Goal: Obtain resource: Obtain resource

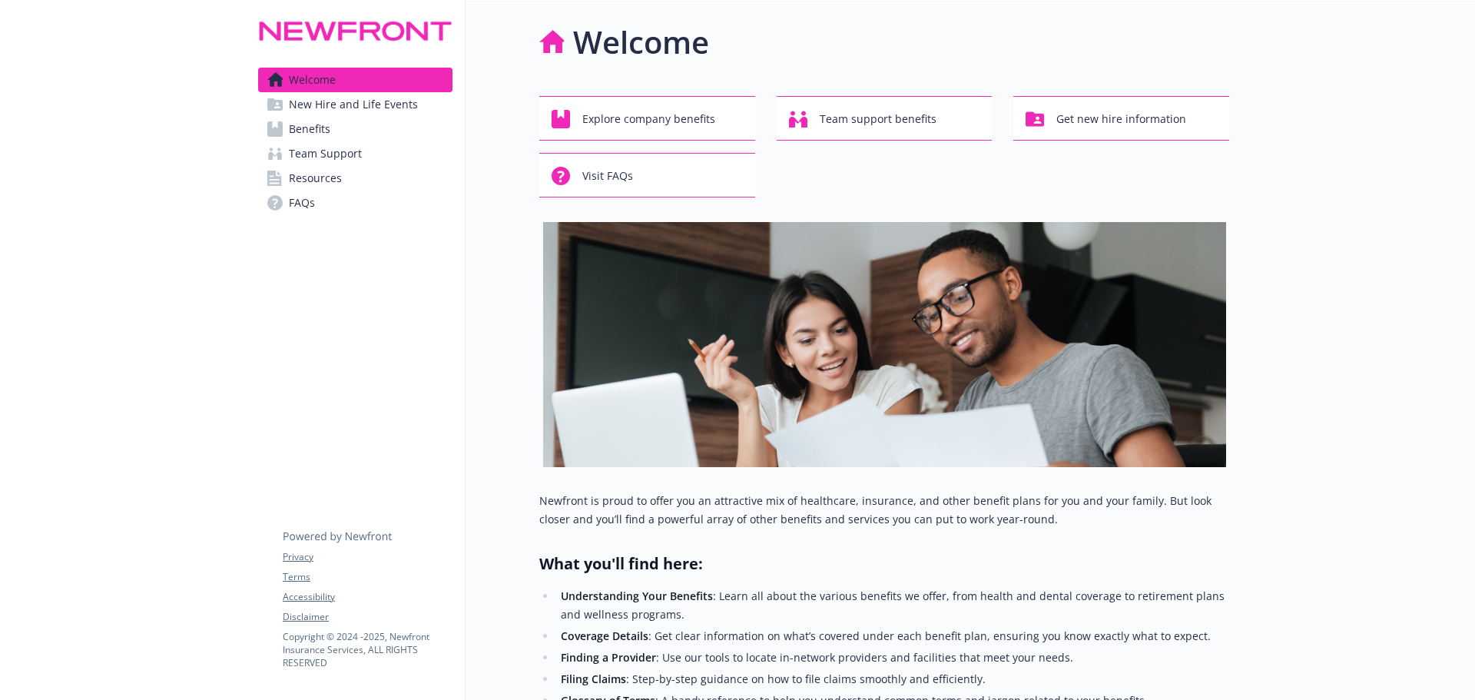
click at [312, 128] on span "Benefits" at bounding box center [309, 129] width 41 height 25
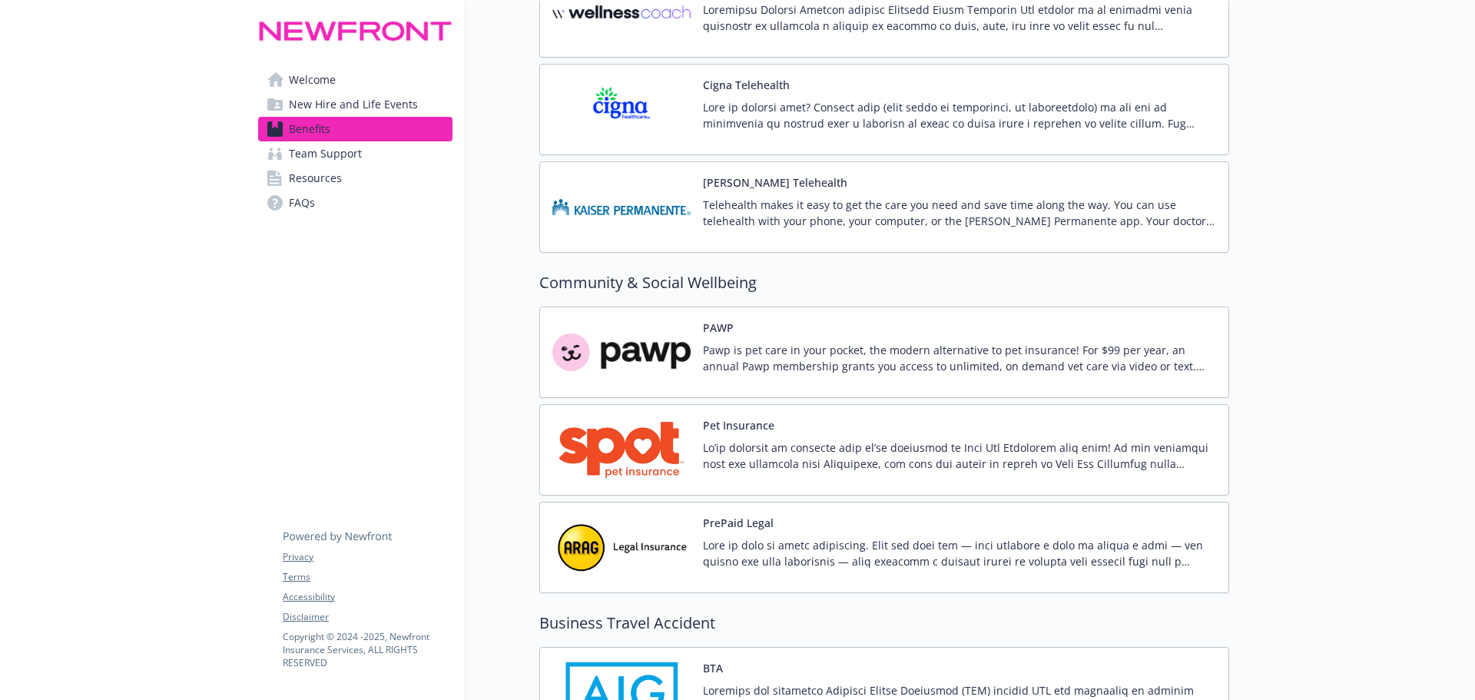
scroll to position [3996, 0]
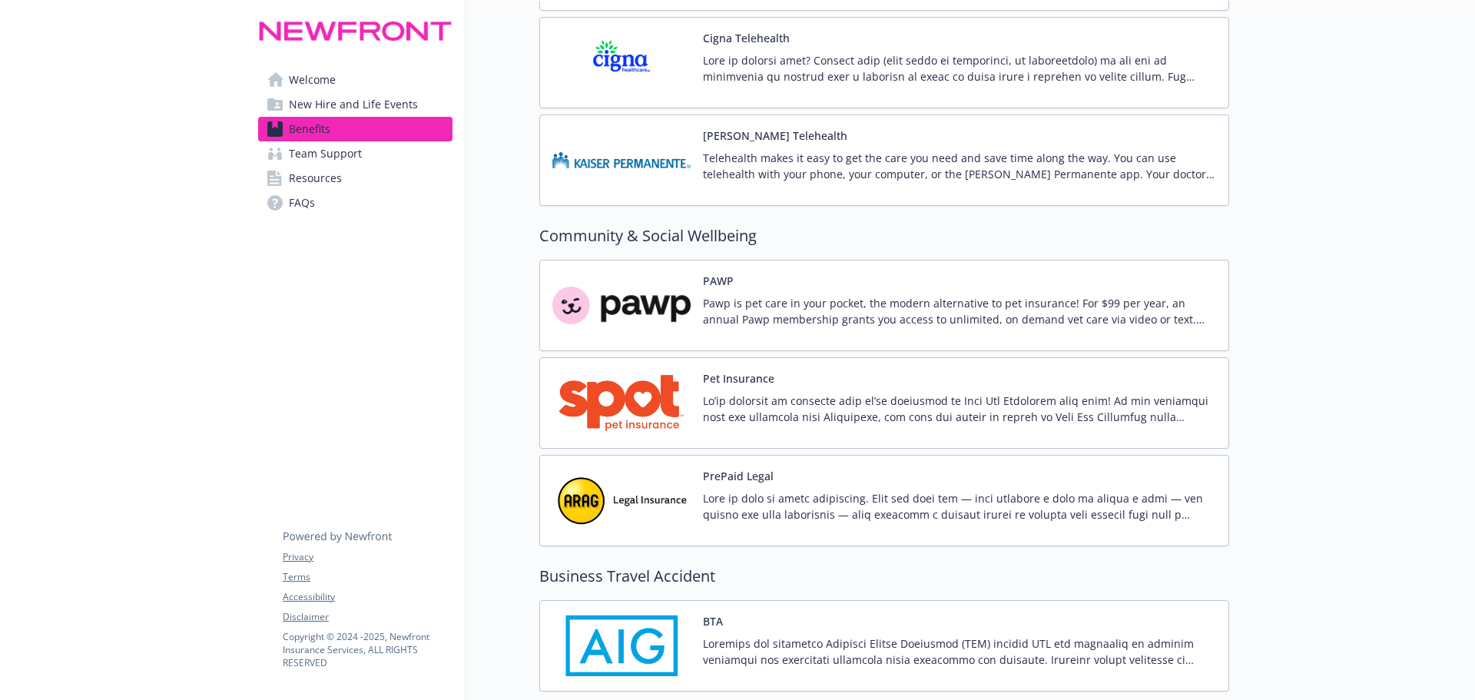
click at [718, 279] on button "PAWP" at bounding box center [718, 281] width 31 height 16
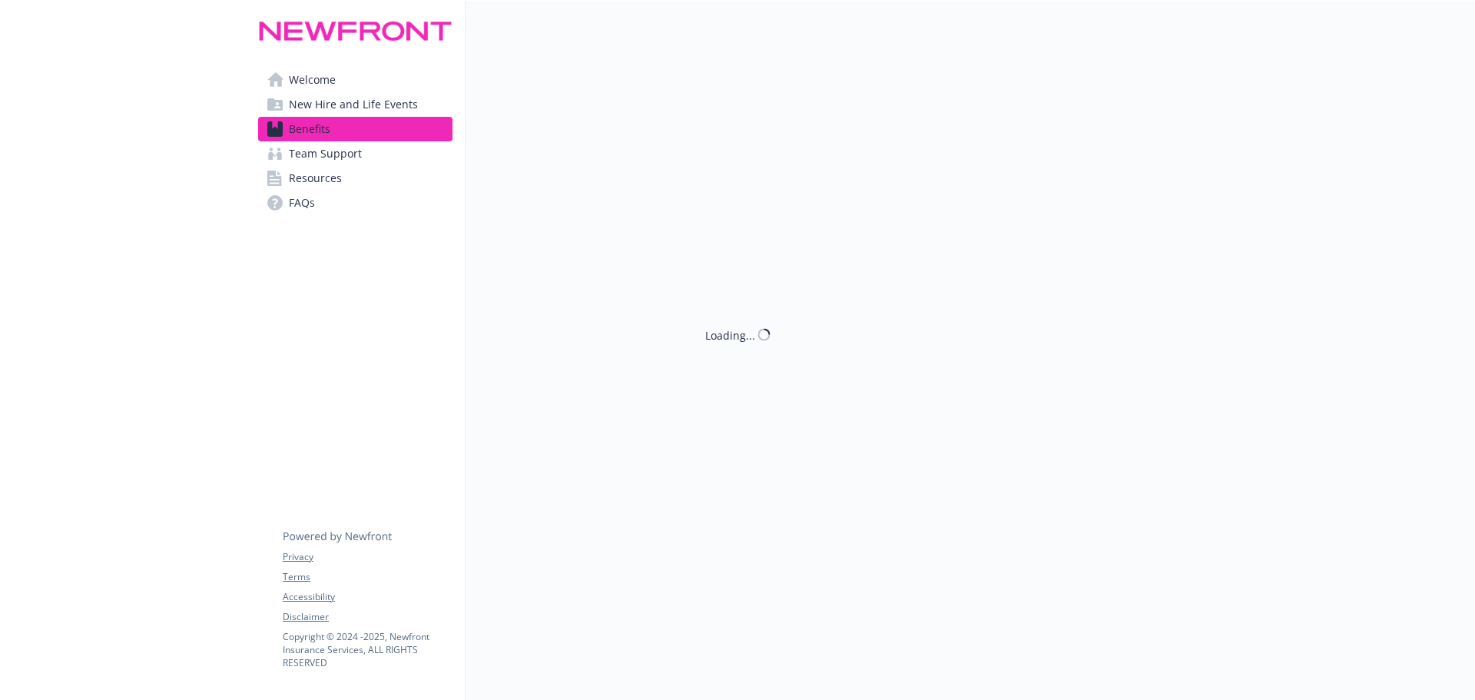
scroll to position [3996, 0]
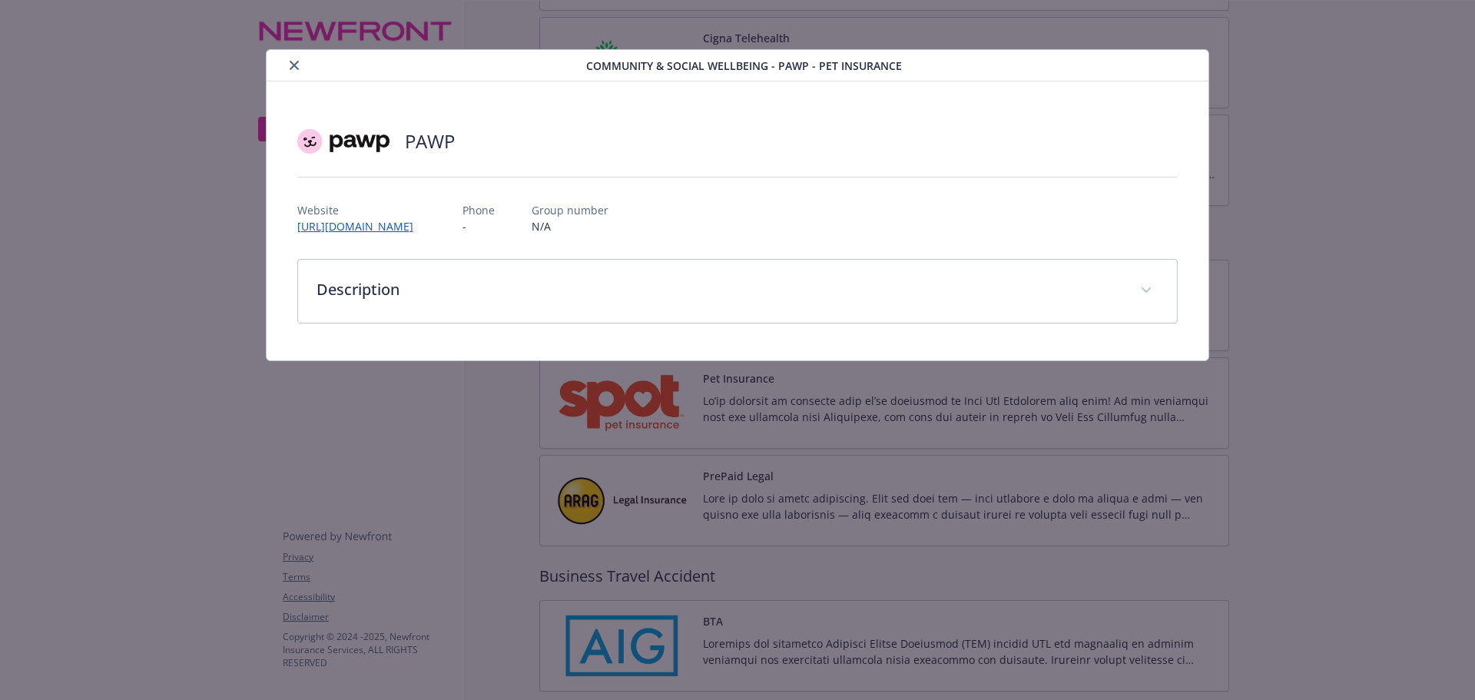
click at [296, 68] on icon "close" at bounding box center [294, 65] width 9 height 9
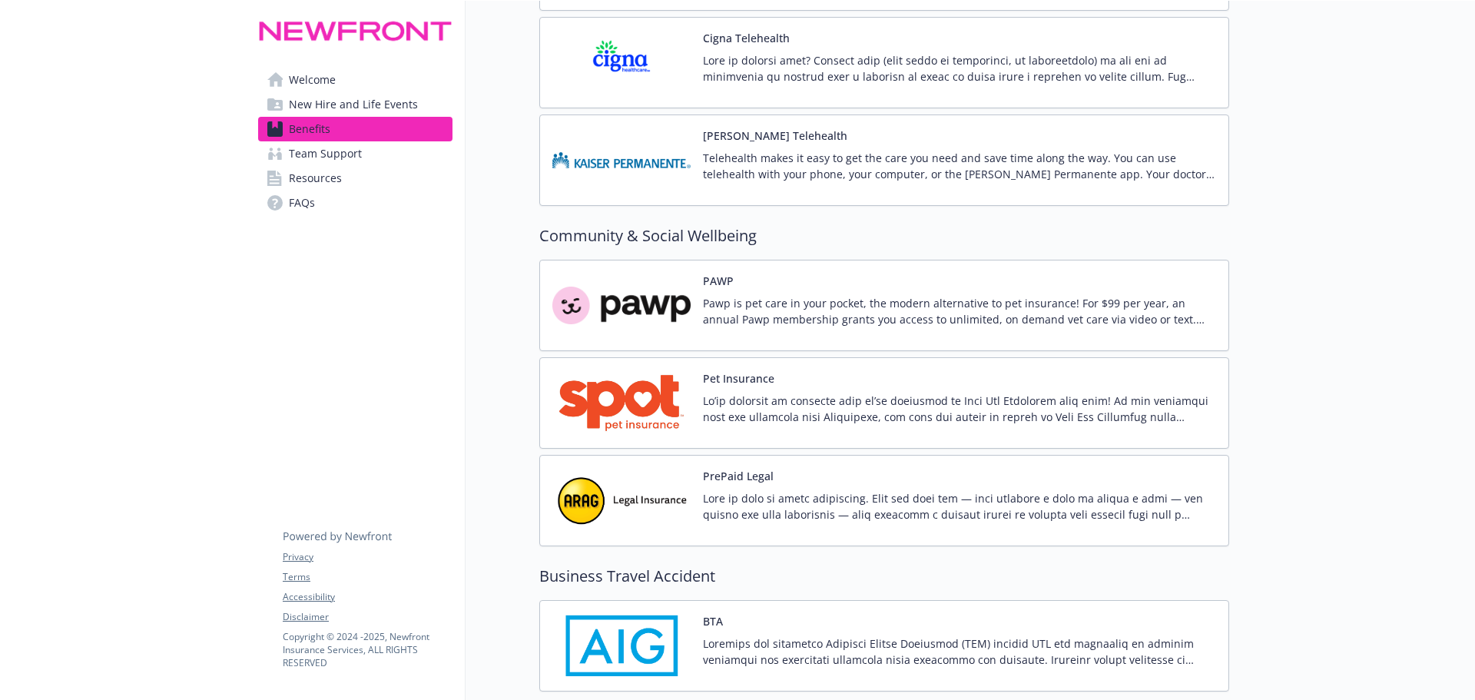
click at [974, 319] on p "Pawp is pet care in your pocket, the modern alternative to pet insurance! For $…" at bounding box center [959, 311] width 513 height 32
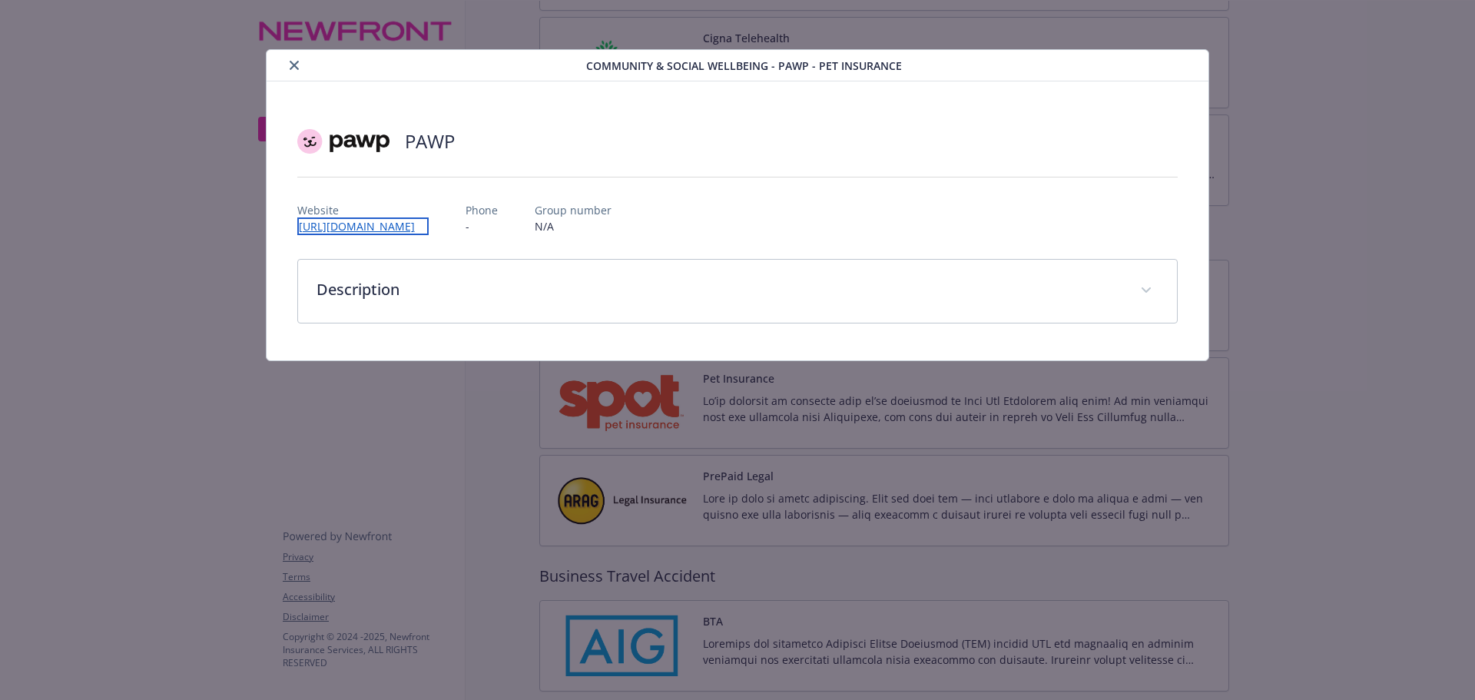
click at [429, 227] on link "[URL][DOMAIN_NAME]" at bounding box center [362, 226] width 131 height 18
click at [294, 67] on icon "close" at bounding box center [294, 65] width 9 height 9
